Goal: Find specific page/section: Find specific page/section

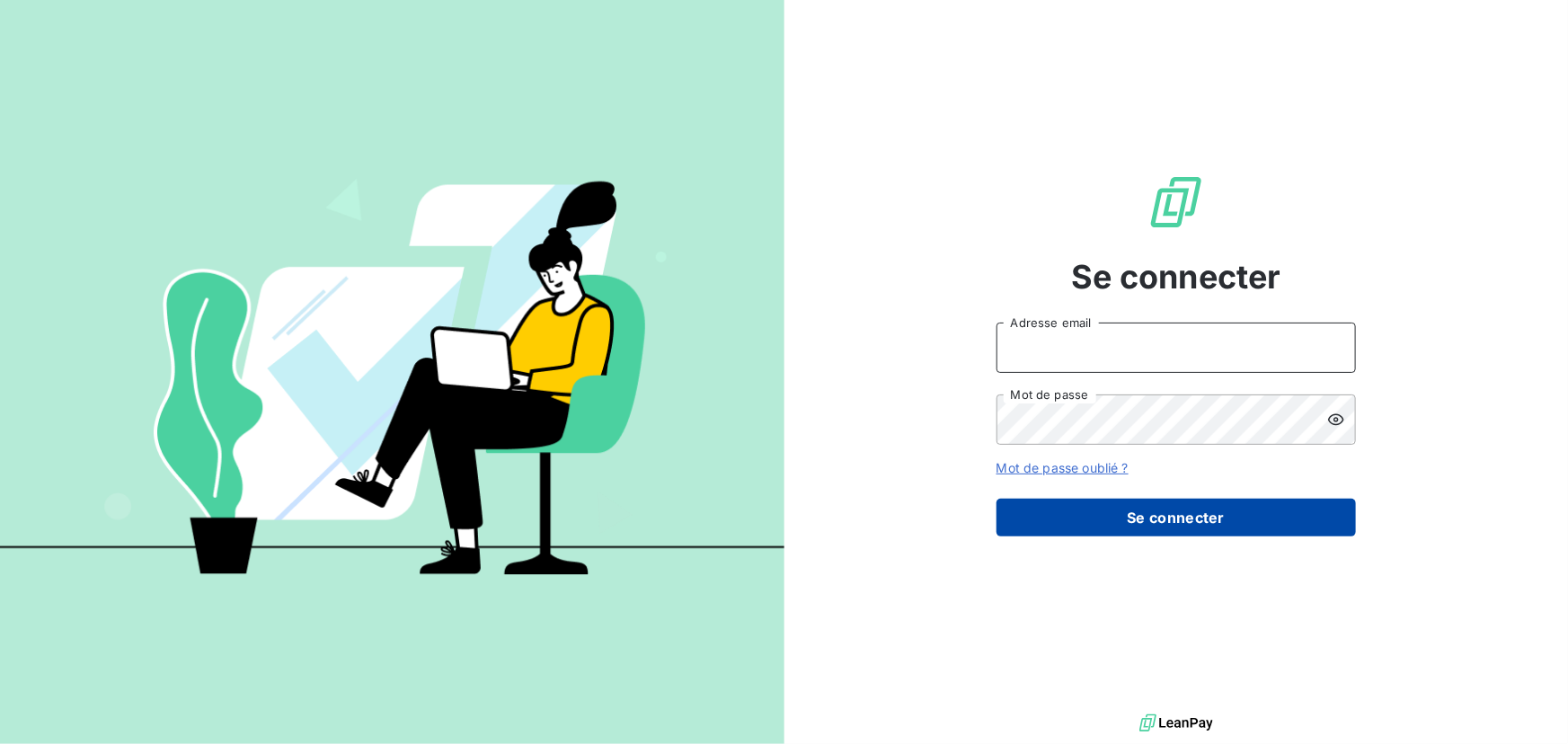
type input "[PERSON_NAME][EMAIL_ADDRESS][DOMAIN_NAME]"
click at [1213, 534] on button "Se connecter" at bounding box center [1177, 518] width 360 height 38
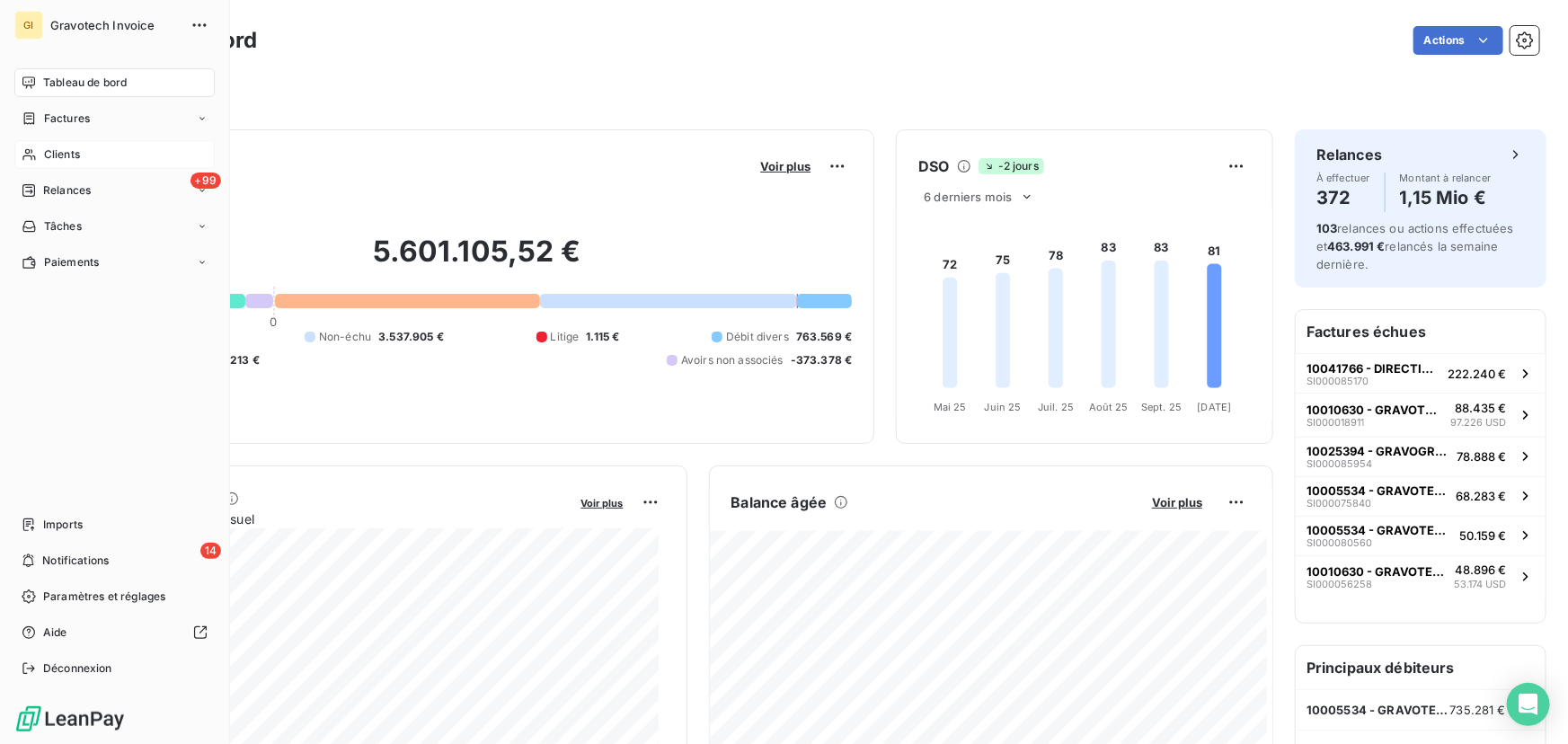
click at [71, 160] on span "Clients" at bounding box center [62, 154] width 36 height 16
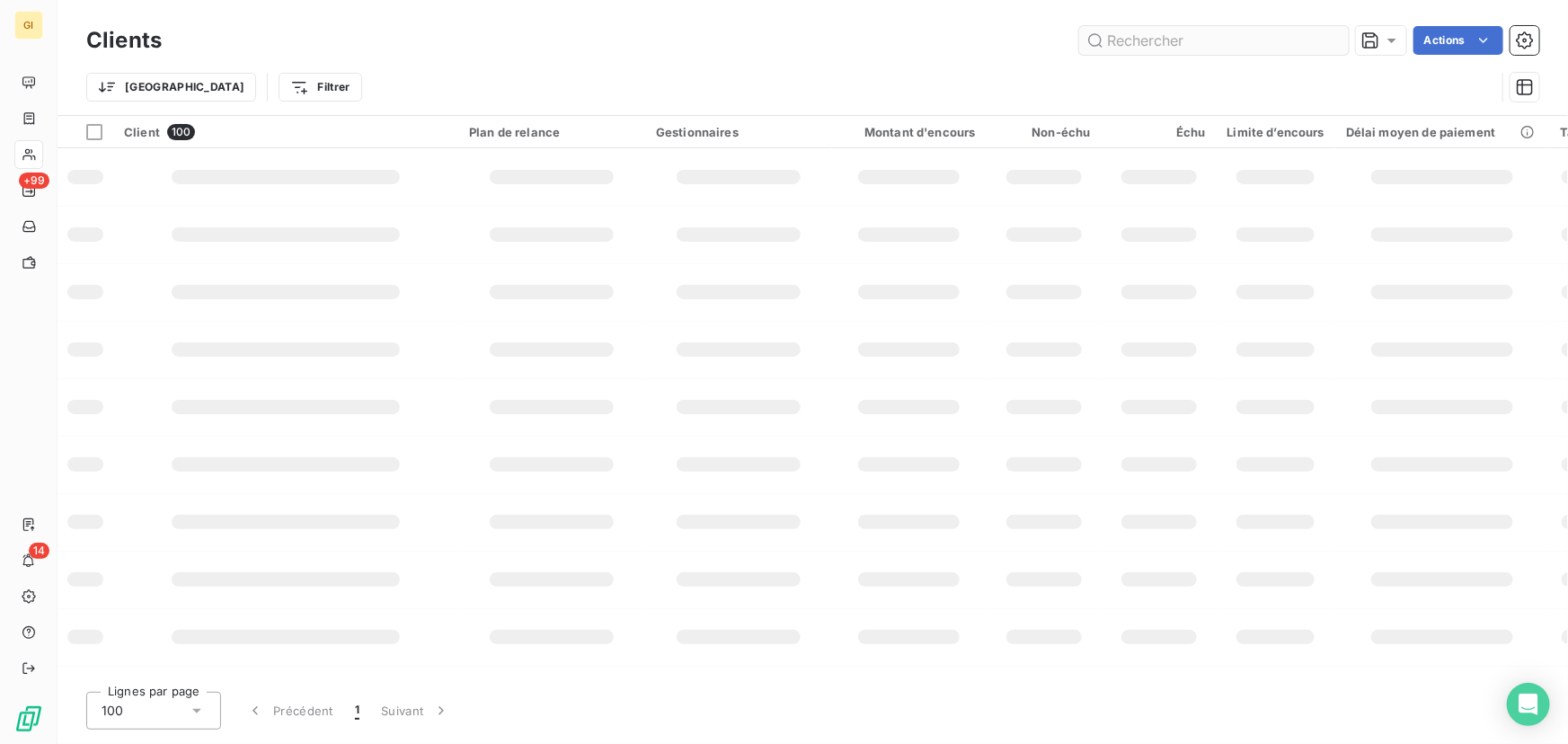
click at [1144, 37] on input "text" at bounding box center [1214, 40] width 269 height 29
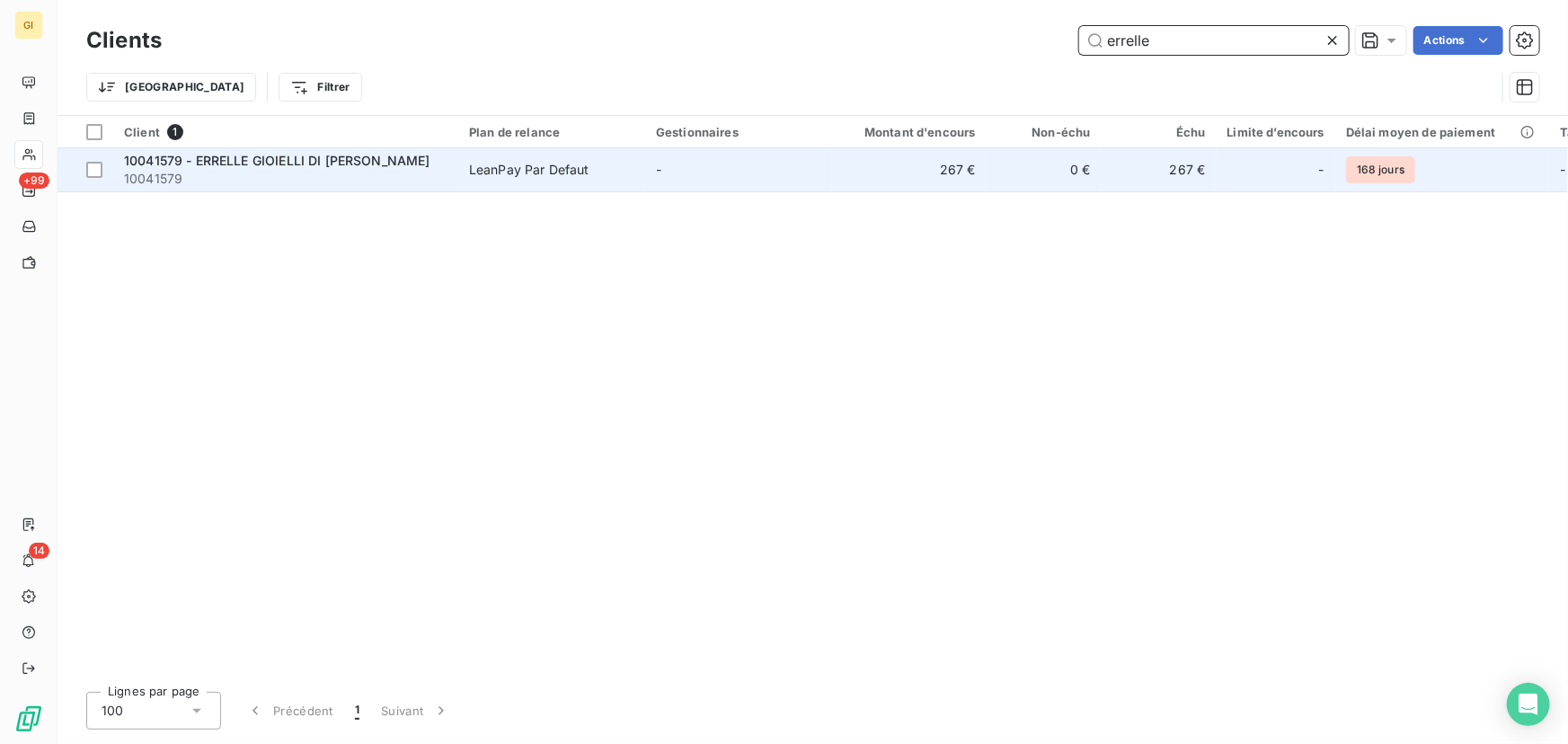
type input "errelle"
click at [334, 162] on span "10041579 - ERRELLE GIOIELLI DI [PERSON_NAME]" at bounding box center [277, 160] width 306 height 15
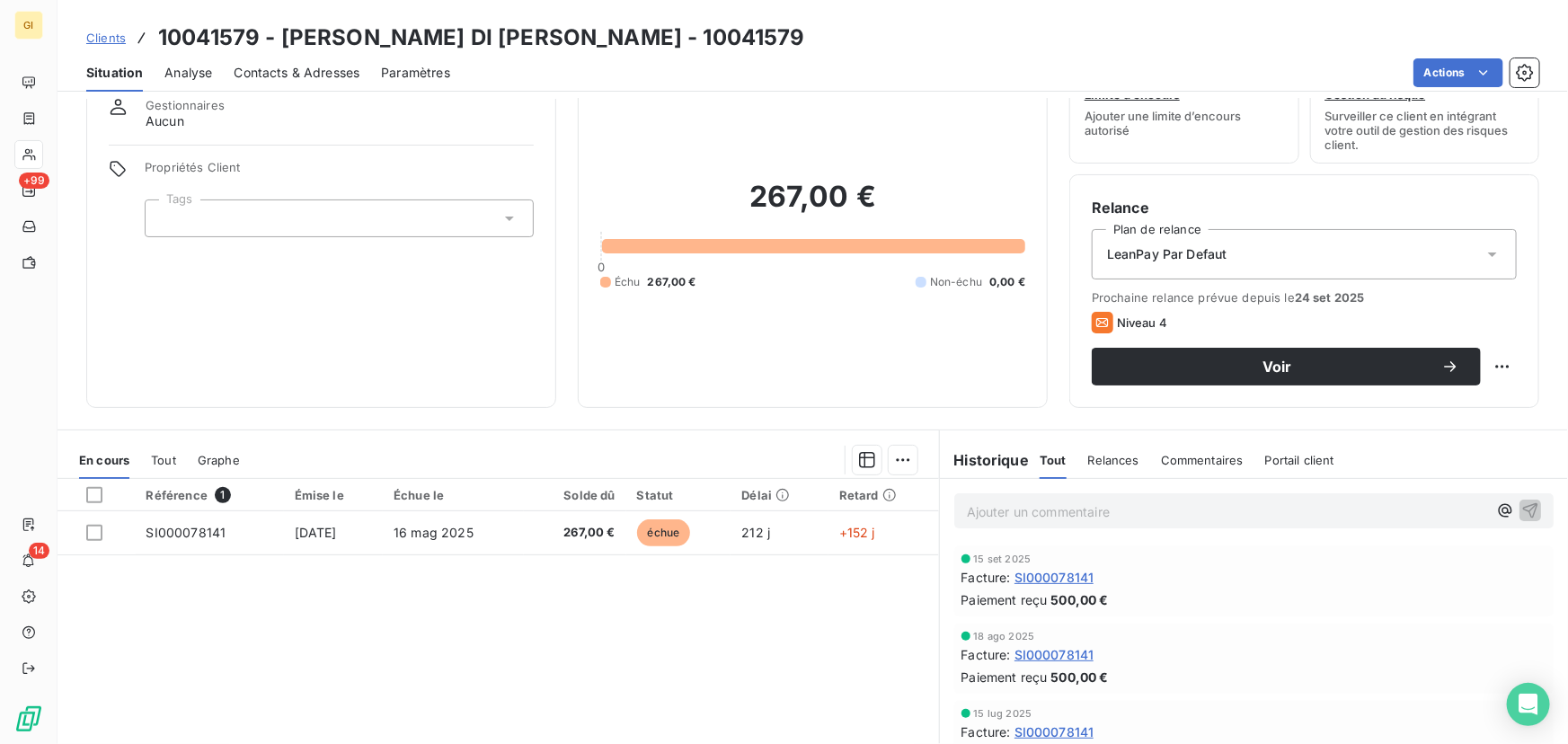
scroll to position [163, 0]
